Goal: Information Seeking & Learning: Find contact information

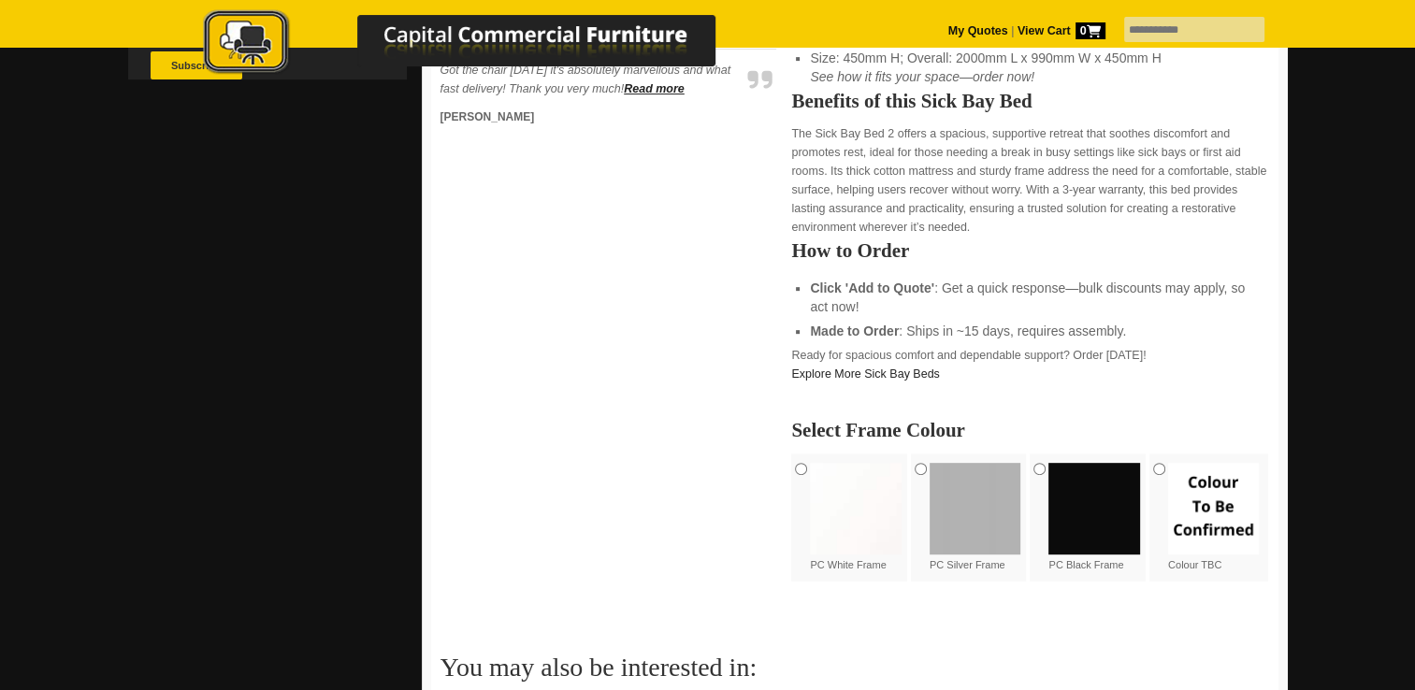
scroll to position [736, 0]
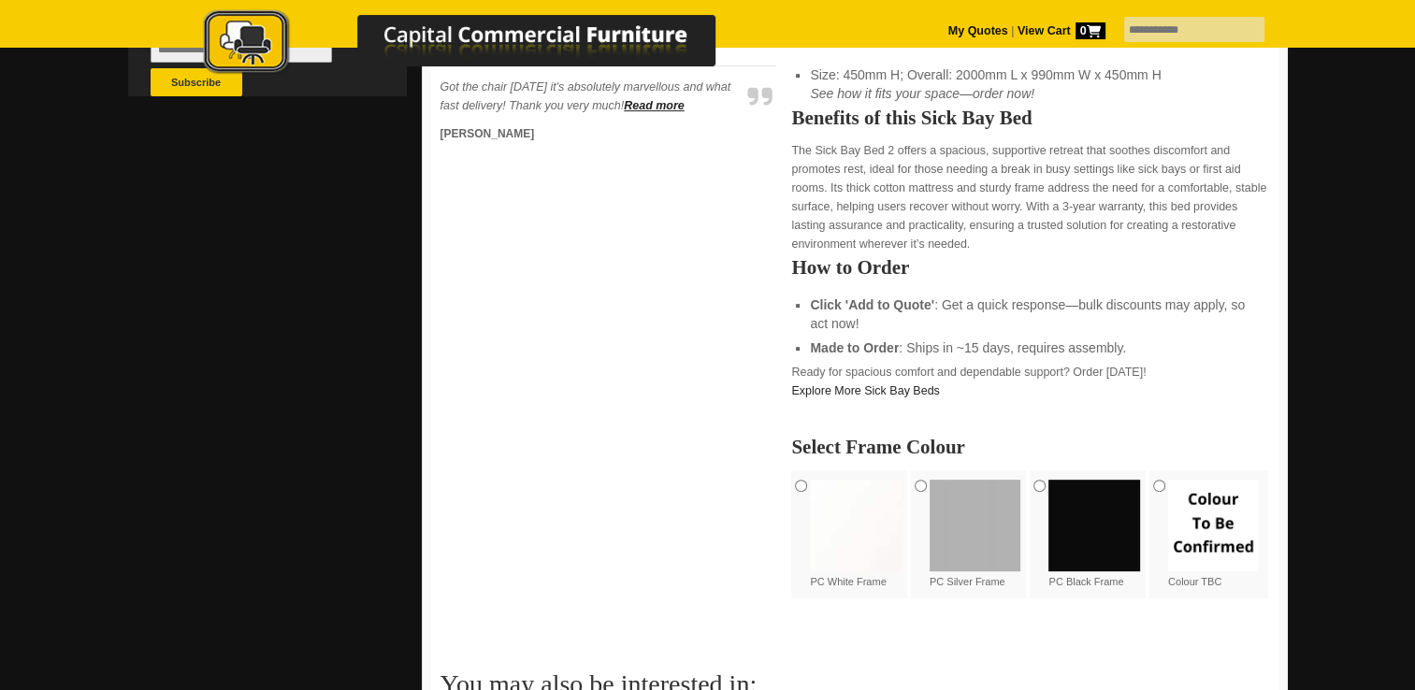
click at [904, 300] on strong "Click 'Add to Quote'" at bounding box center [872, 304] width 124 height 15
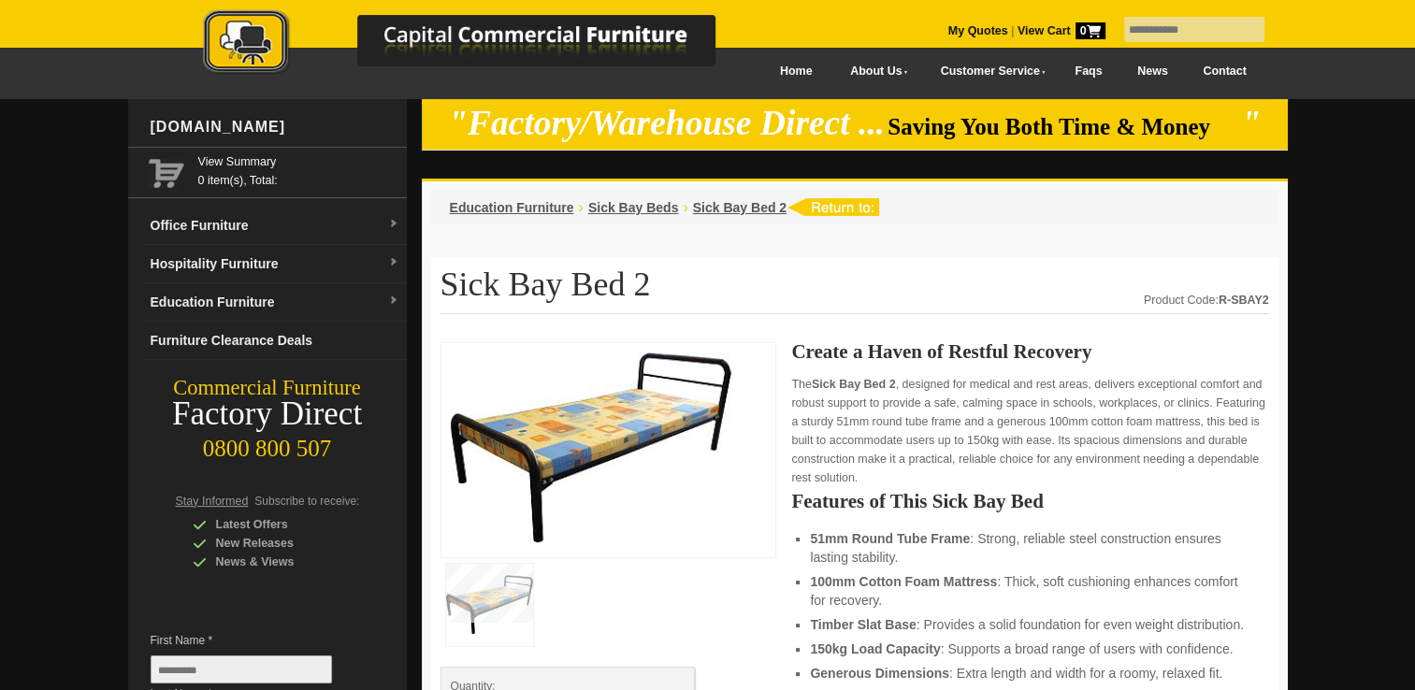
scroll to position [0, 0]
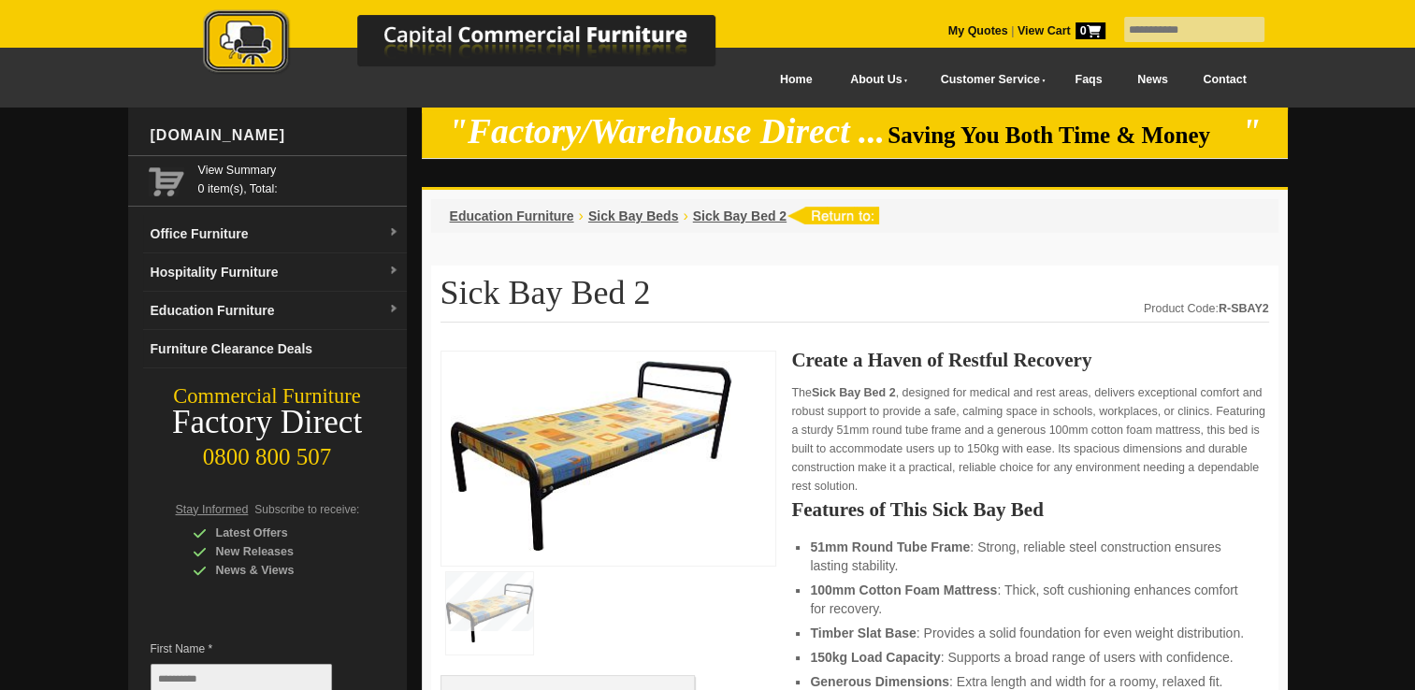
click at [948, 24] on link "My Quotes" at bounding box center [978, 30] width 60 height 13
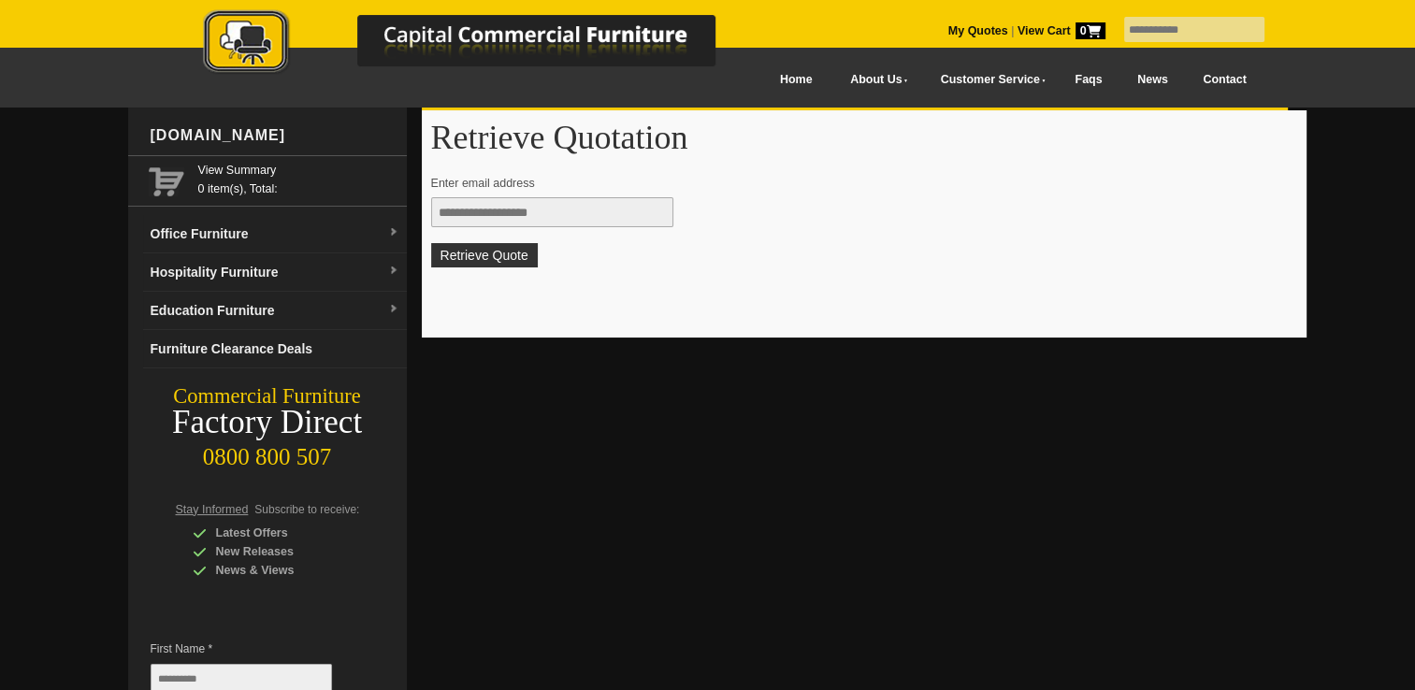
click at [498, 211] on input "text" at bounding box center [552, 212] width 242 height 30
type input "**********"
click at [508, 254] on button "Retrieve Quote" at bounding box center [484, 255] width 107 height 24
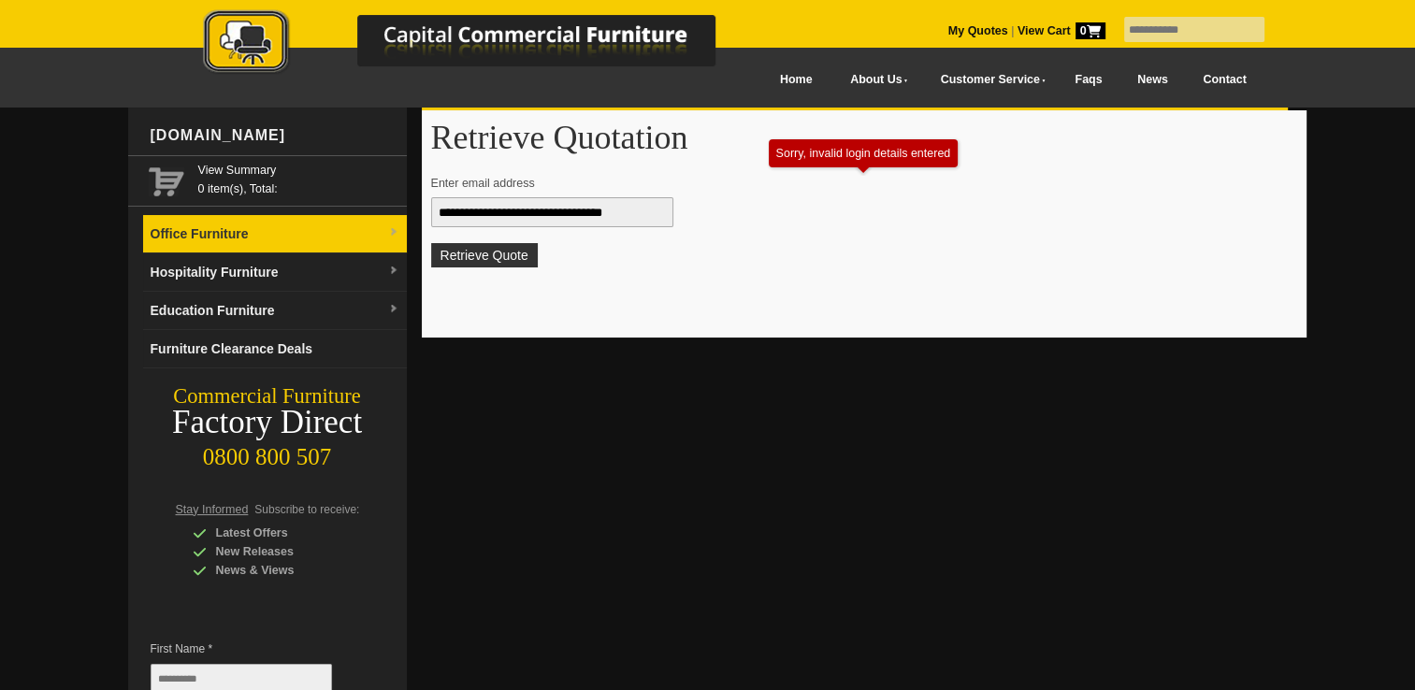
click at [224, 228] on link "Office Furniture" at bounding box center [275, 234] width 264 height 38
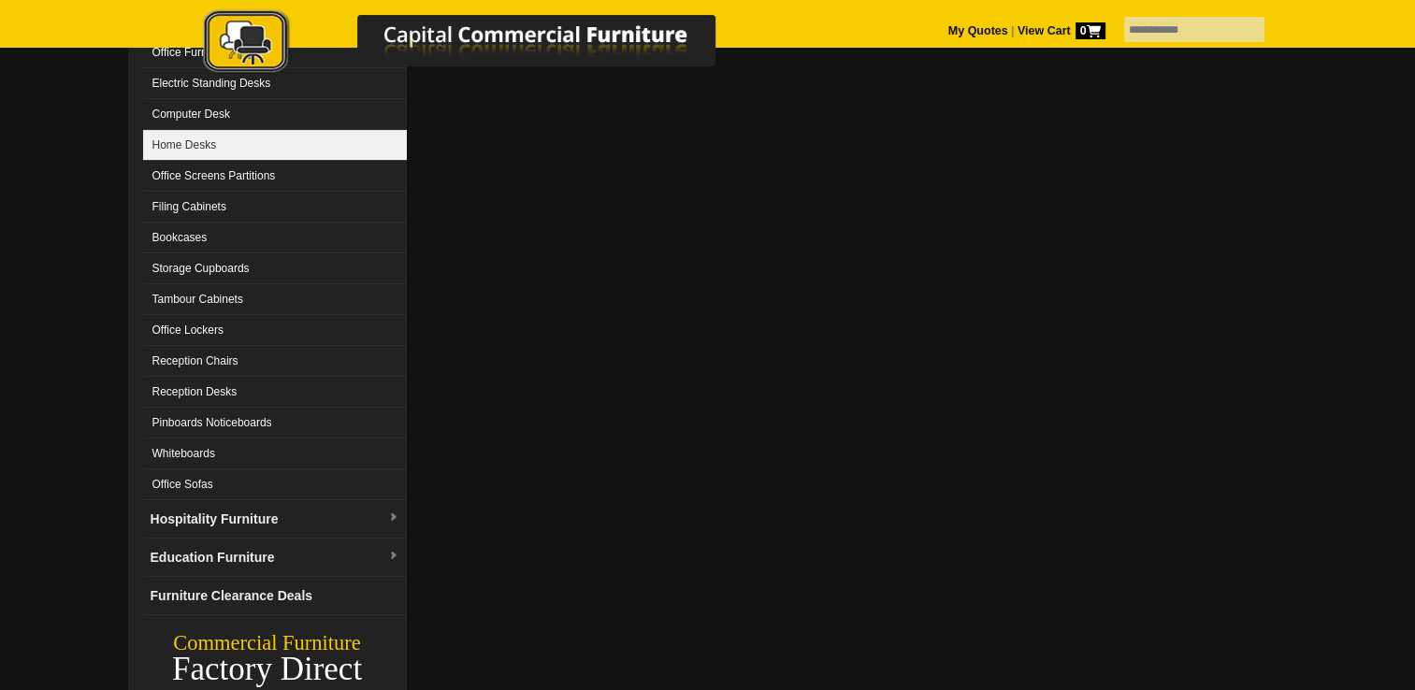
scroll to position [374, 0]
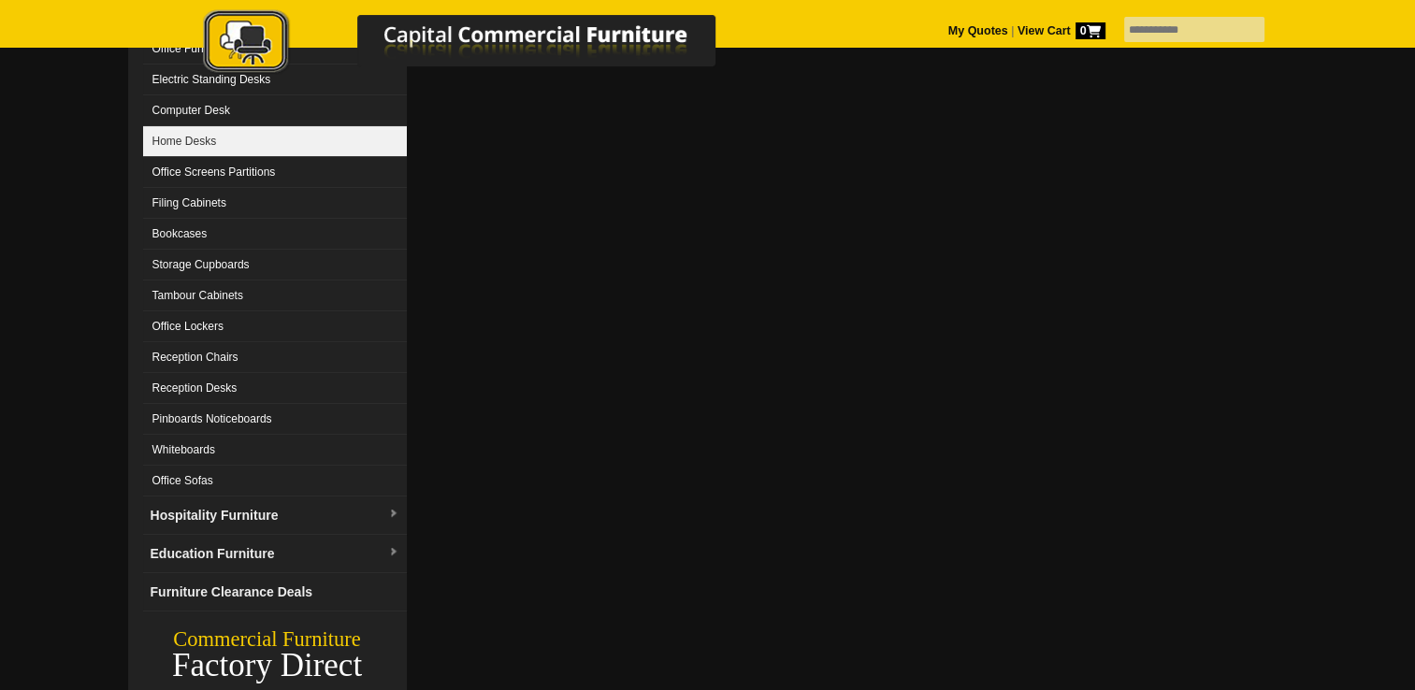
click at [185, 517] on link "Hospitality Furniture" at bounding box center [275, 516] width 264 height 38
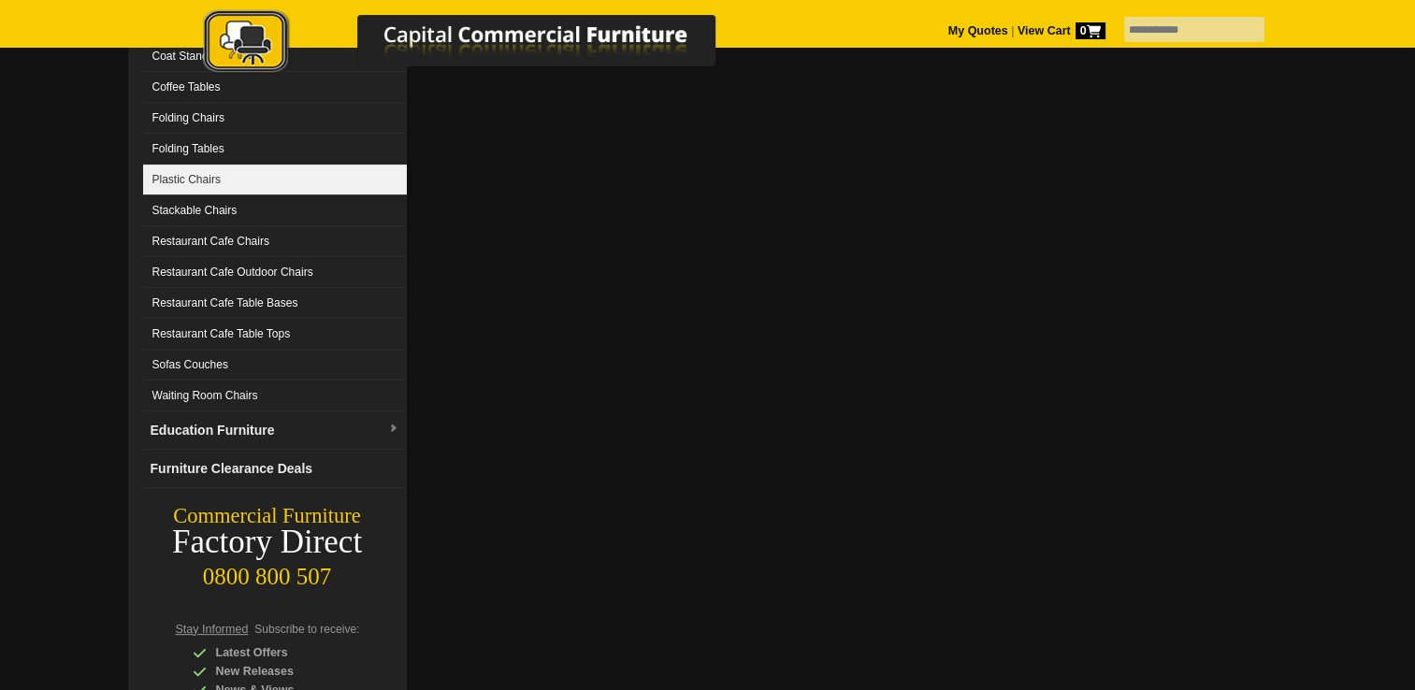
click at [216, 169] on link "Plastic Chairs" at bounding box center [275, 180] width 264 height 31
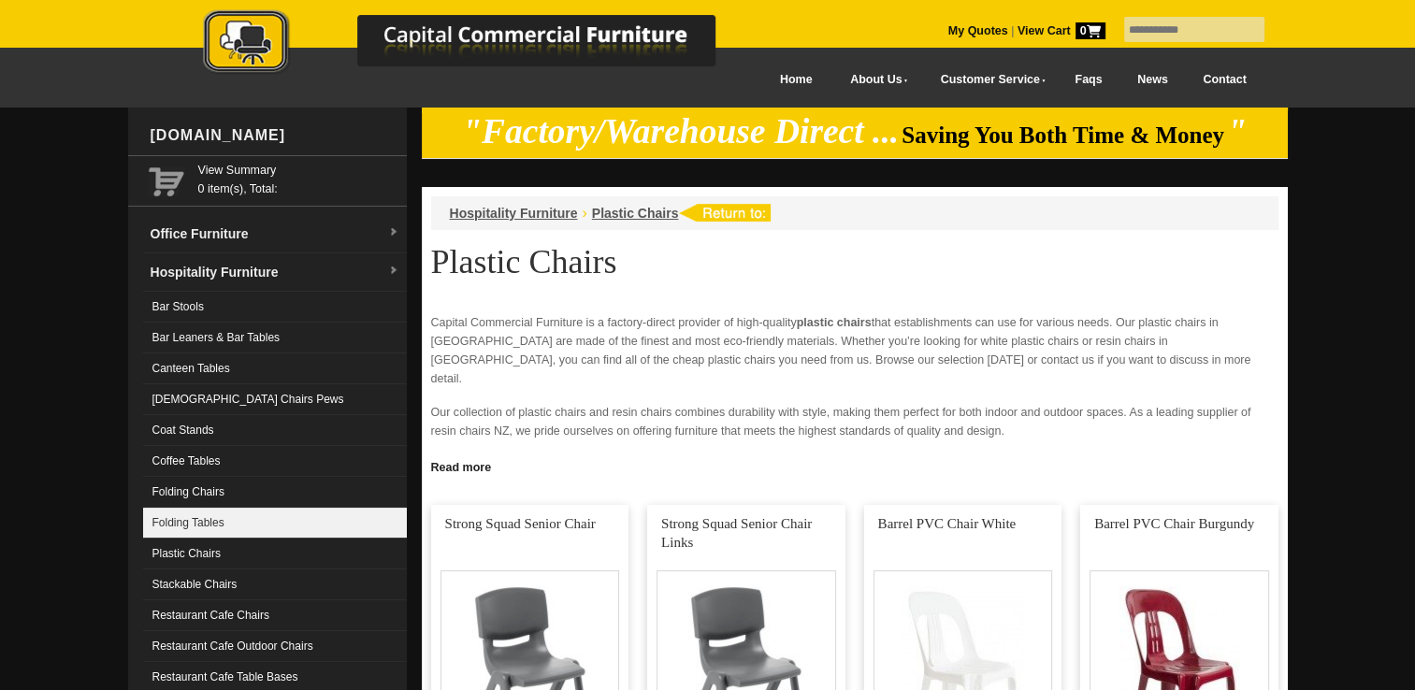
click at [189, 508] on link "Folding Tables" at bounding box center [275, 523] width 264 height 31
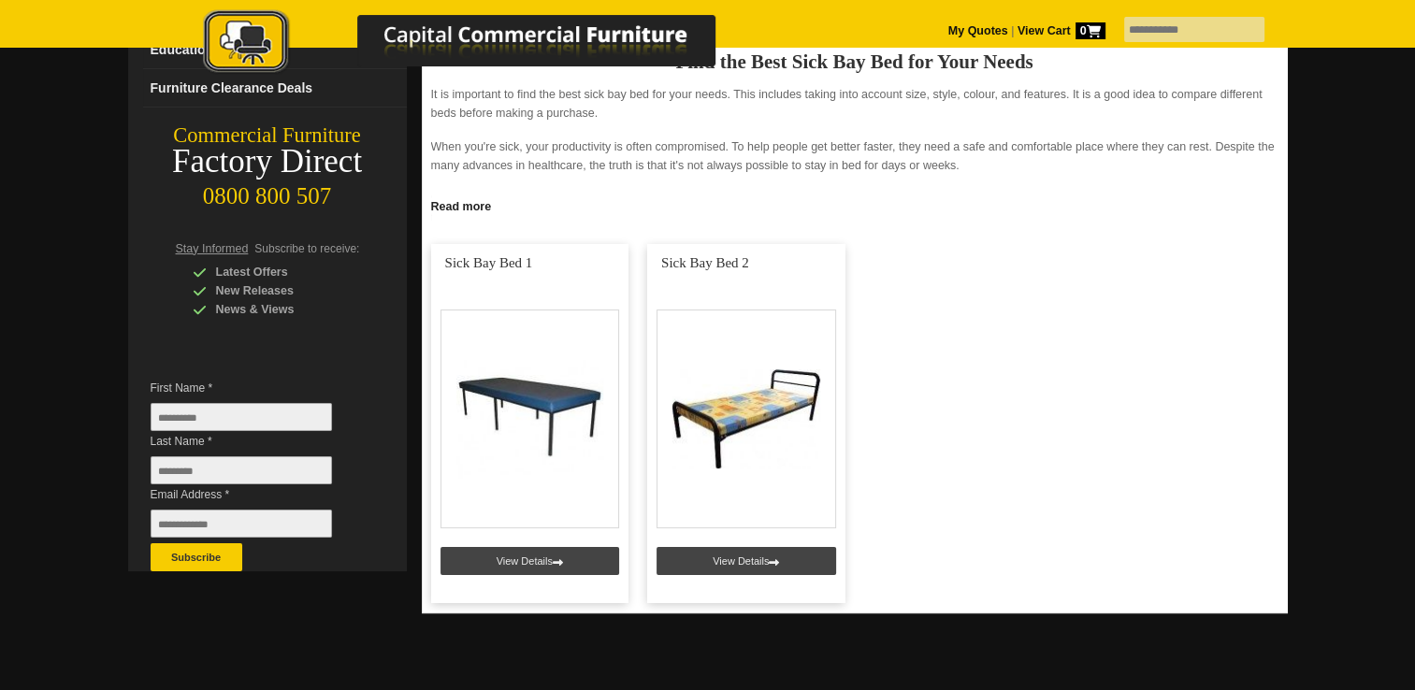
scroll to position [262, 0]
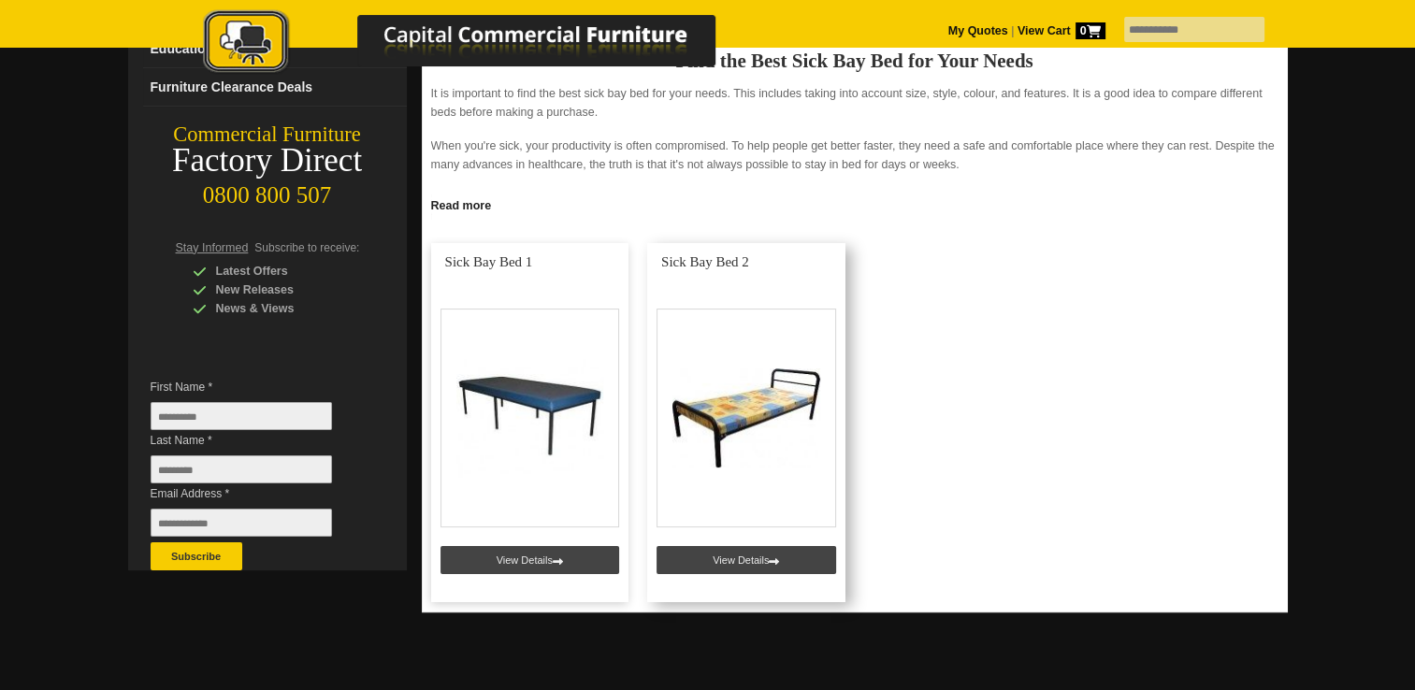
click at [729, 548] on link at bounding box center [746, 422] width 198 height 359
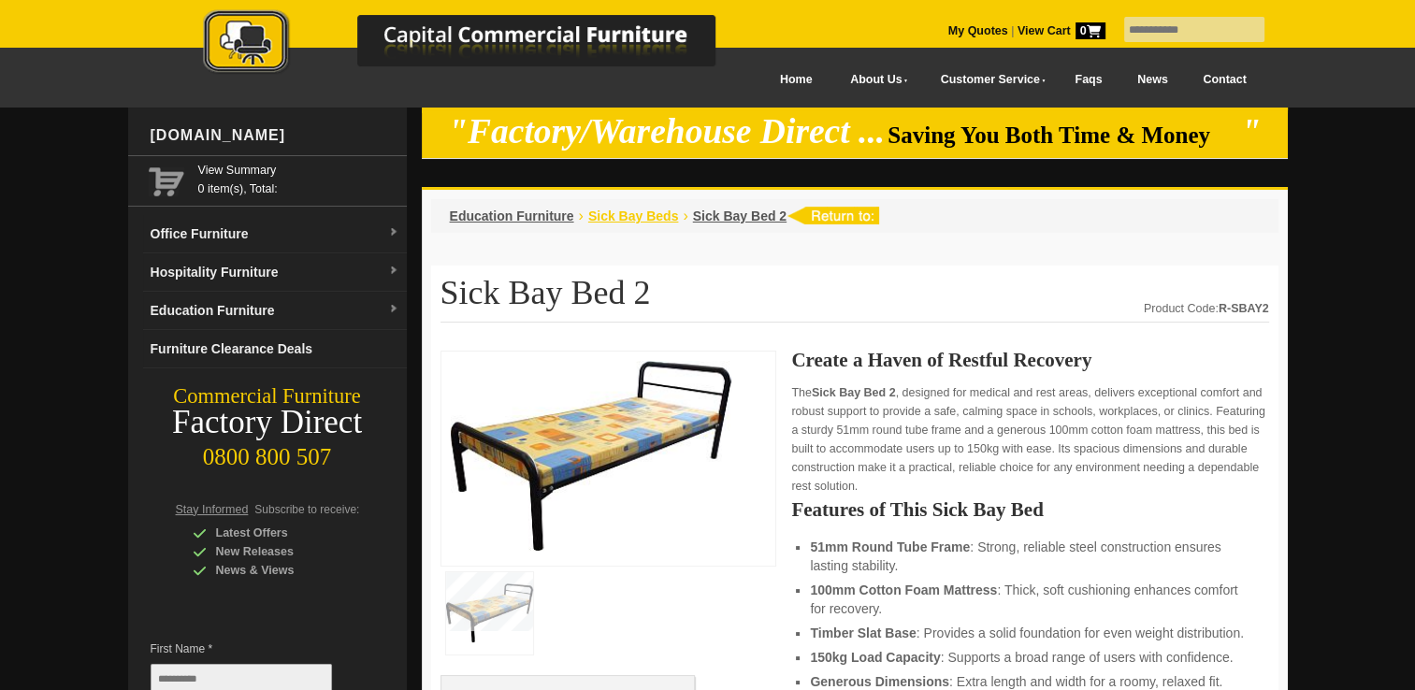
click at [655, 211] on span "Sick Bay Beds" at bounding box center [633, 216] width 91 height 15
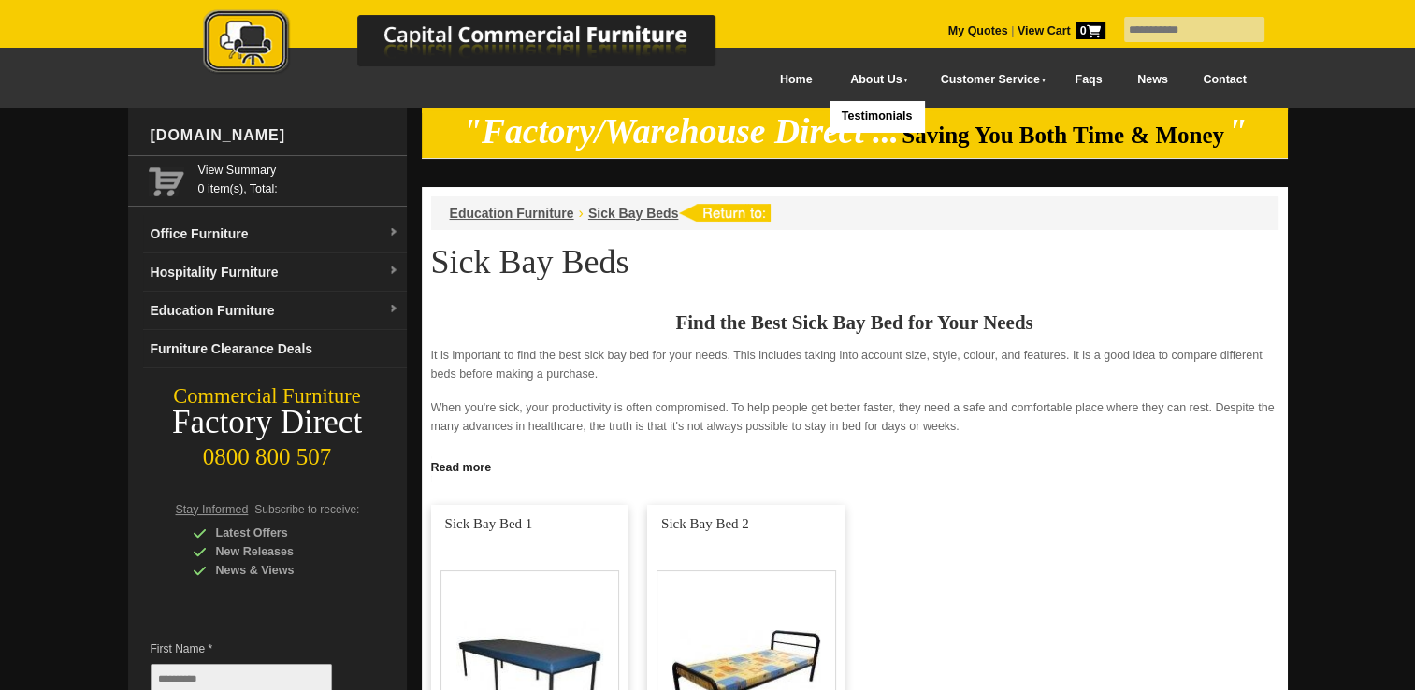
click at [830, 81] on link "About Us" at bounding box center [875, 80] width 90 height 42
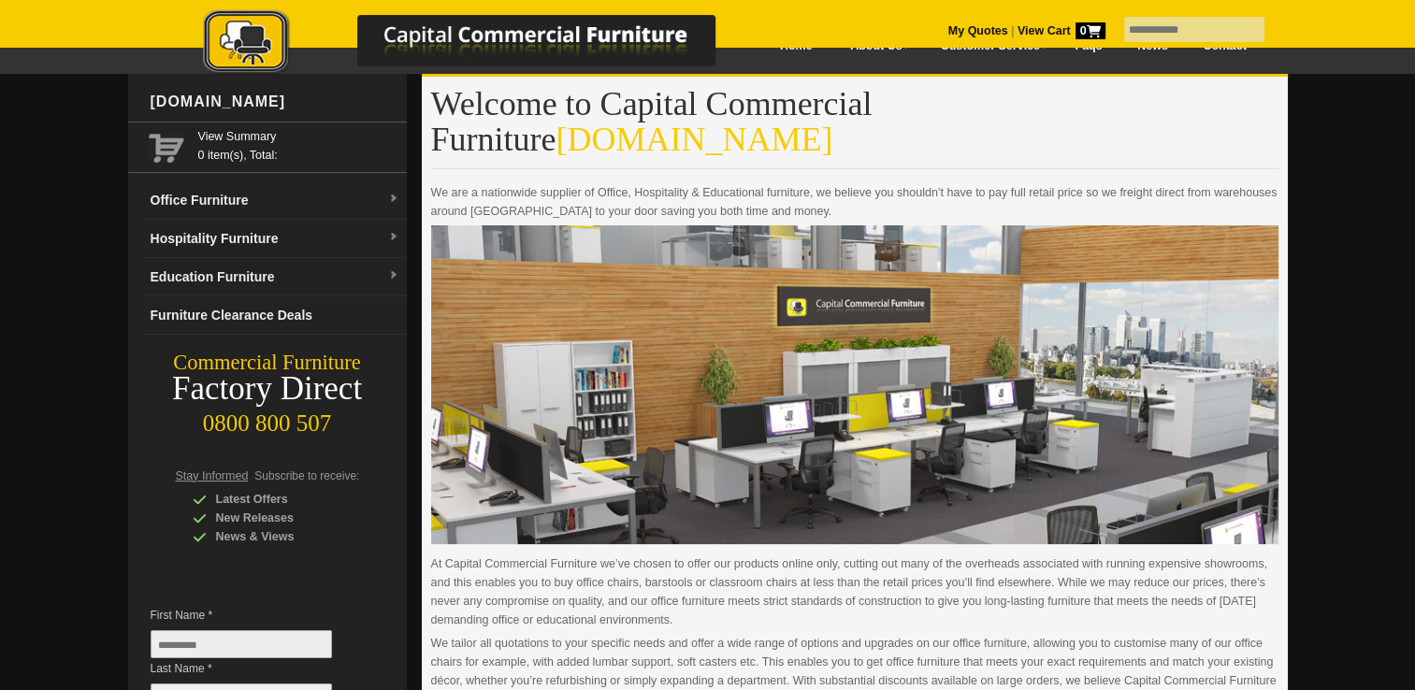
scroll to position [10, 0]
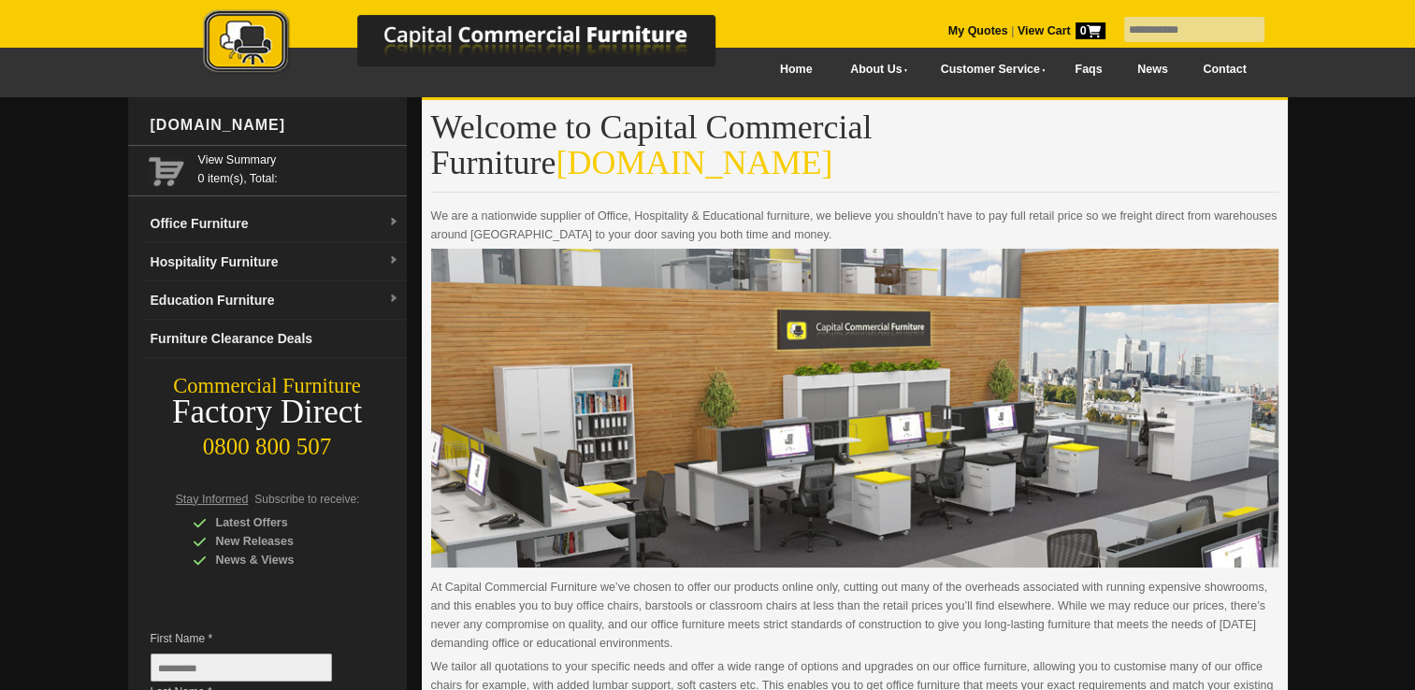
click at [1214, 67] on link "Contact" at bounding box center [1224, 70] width 79 height 42
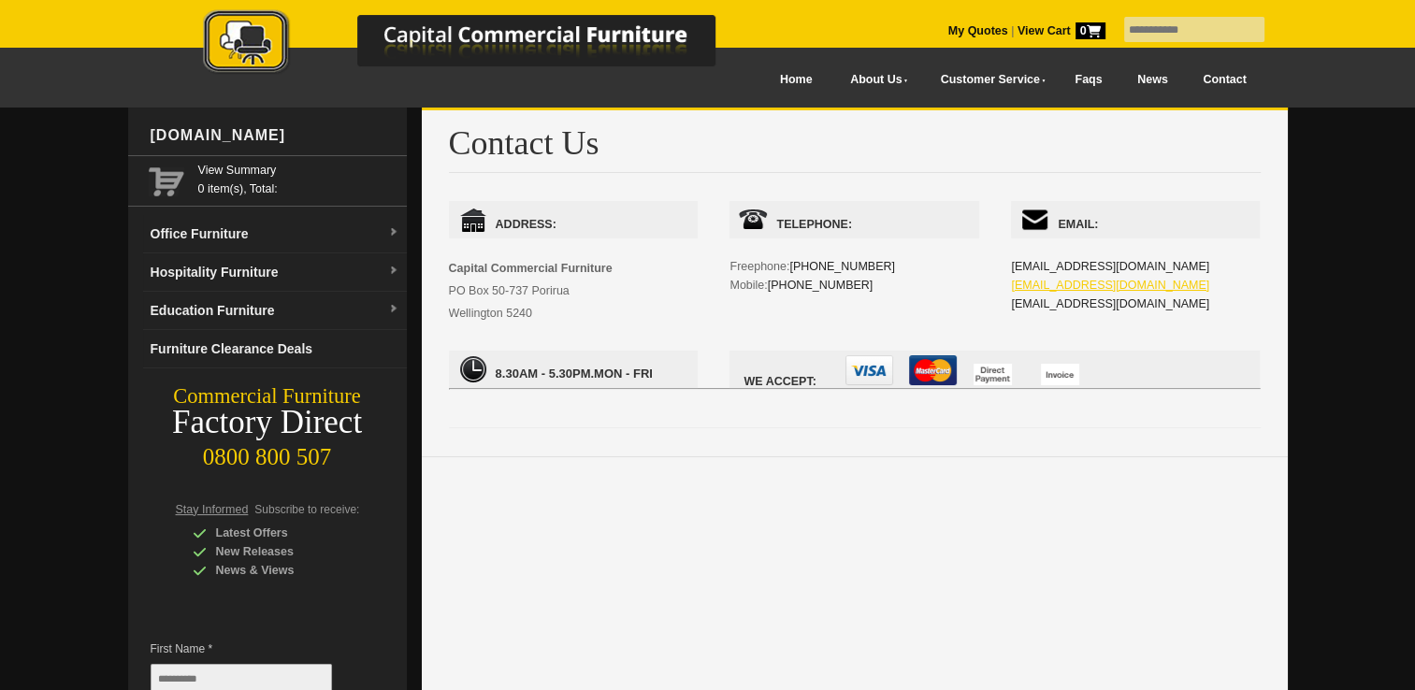
click at [1052, 282] on link "[EMAIL_ADDRESS][DOMAIN_NAME]" at bounding box center [1110, 285] width 198 height 13
click at [1037, 279] on link "[EMAIL_ADDRESS][DOMAIN_NAME]" at bounding box center [1110, 285] width 198 height 13
